Goal: Task Accomplishment & Management: Use online tool/utility

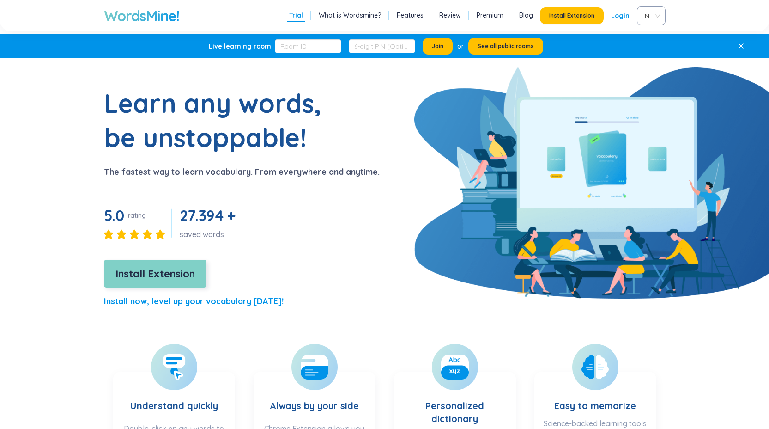
click at [152, 276] on span "Install Extension" at bounding box center [154, 274] width 79 height 16
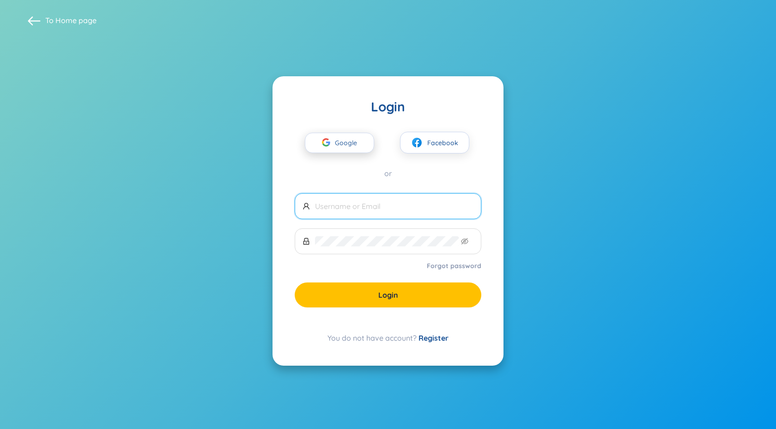
click at [344, 144] on span "Google" at bounding box center [348, 142] width 27 height 19
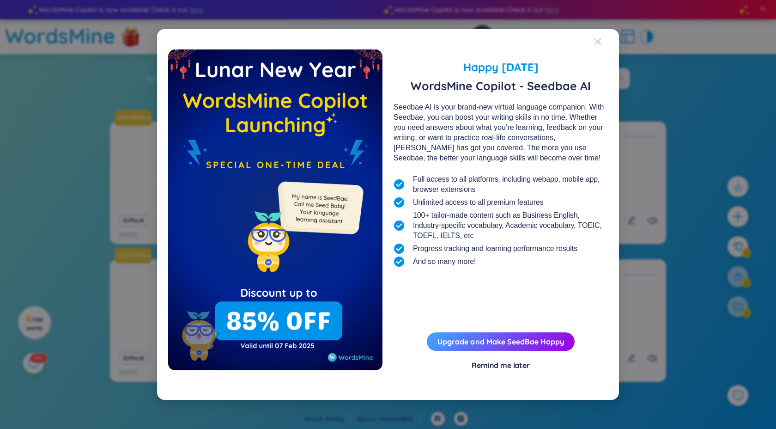
click at [599, 40] on icon "Close" at bounding box center [597, 41] width 6 height 6
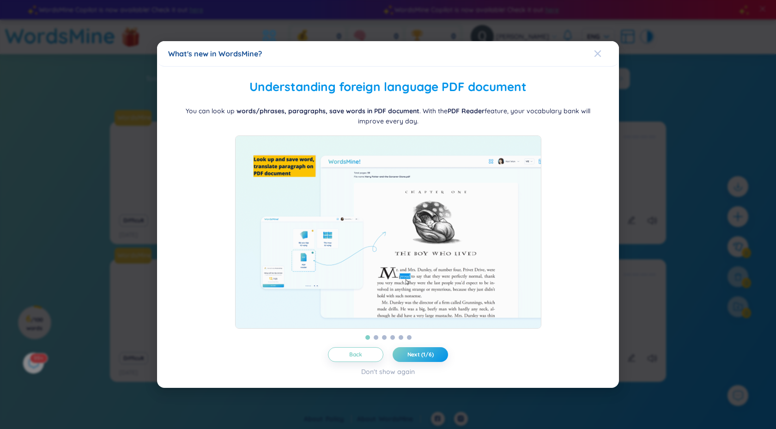
click at [594, 50] on icon "Close" at bounding box center [597, 53] width 7 height 7
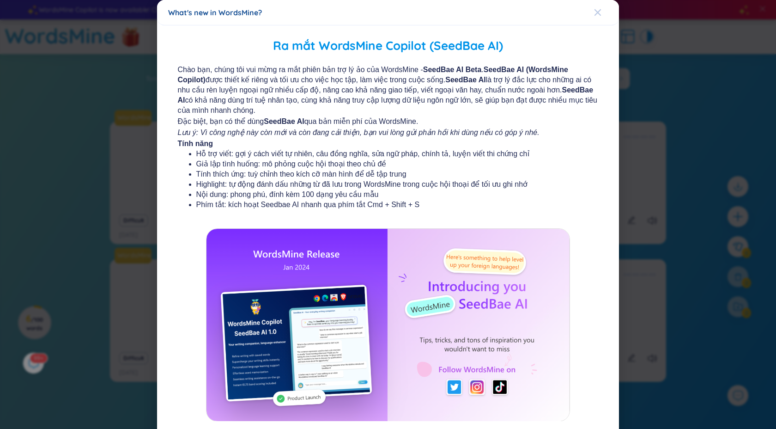
click at [597, 18] on div "Close" at bounding box center [597, 12] width 7 height 25
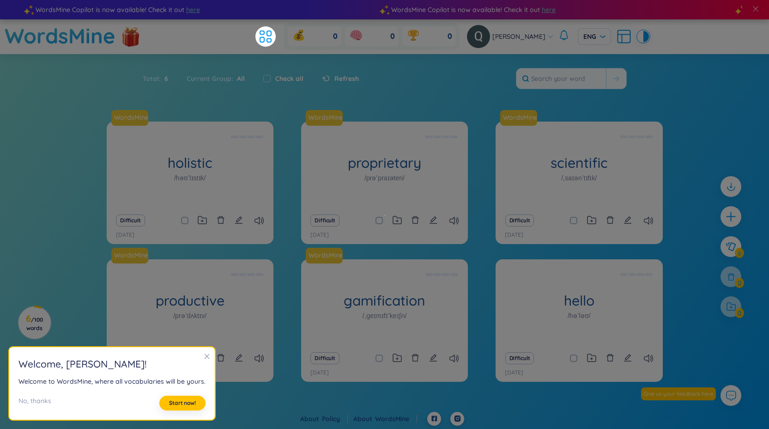
click at [486, 65] on div "Total : 6 Current Group : All Check all Refresh" at bounding box center [385, 83] width 576 height 40
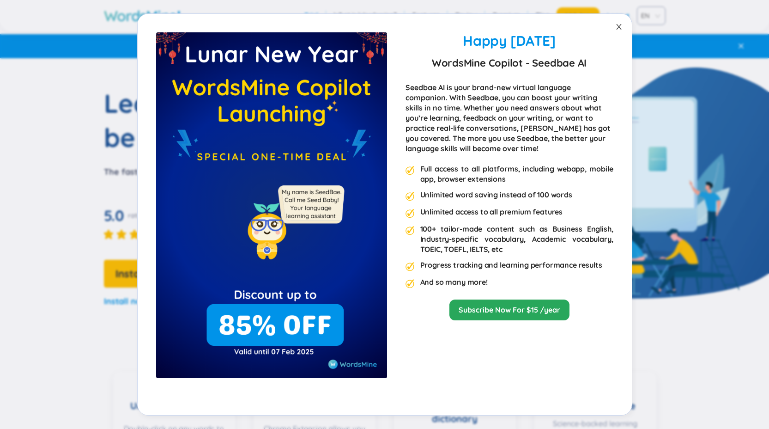
click at [617, 28] on icon "close" at bounding box center [618, 27] width 5 height 6
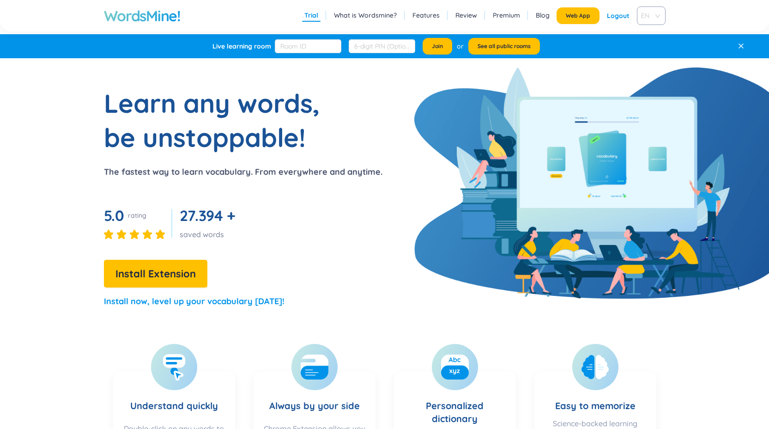
click at [638, 24] on div "EN" at bounding box center [651, 15] width 29 height 18
click at [582, 27] on div "WordsMine! Trial What is Wordsmine? Features Review Premium Blog Web App Logout…" at bounding box center [384, 15] width 709 height 31
click at [541, 17] on link "Blog" at bounding box center [543, 15] width 14 height 9
click at [311, 17] on link "Trial" at bounding box center [311, 15] width 14 height 9
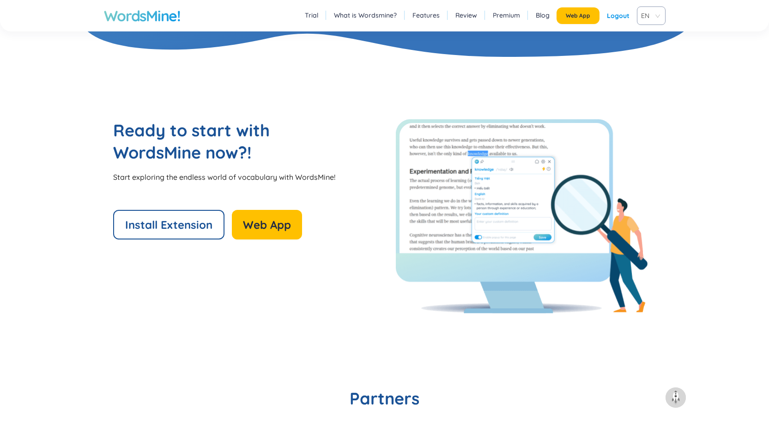
scroll to position [2225, 0]
